Goal: Information Seeking & Learning: Learn about a topic

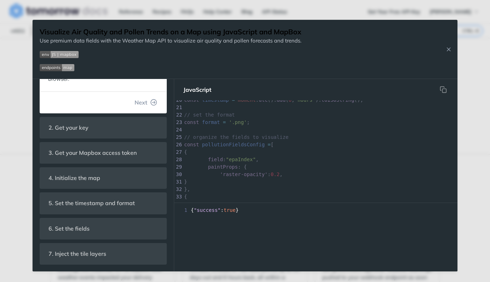
scroll to position [177, 0]
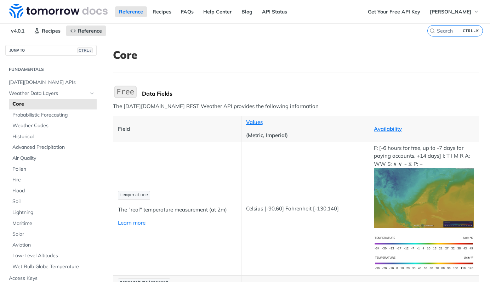
click at [425, 185] on img "Expand image" at bounding box center [424, 198] width 100 height 60
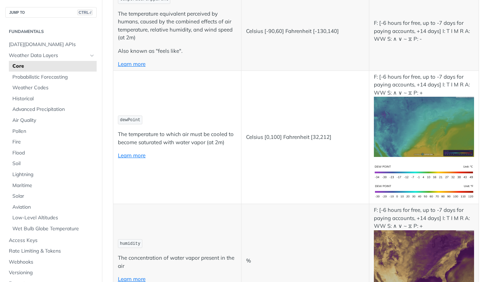
scroll to position [71, 0]
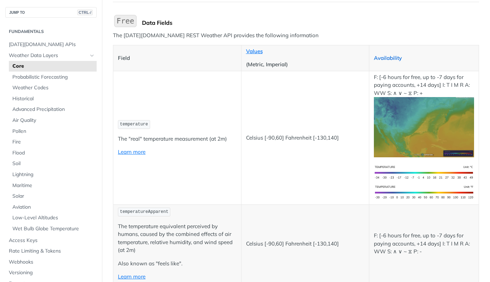
click at [394, 59] on link "Availability" at bounding box center [388, 58] width 28 height 7
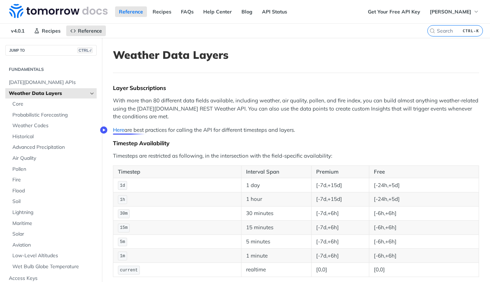
click at [120, 128] on link "Here" at bounding box center [118, 129] width 11 height 7
